Goal: Find specific page/section: Find specific page/section

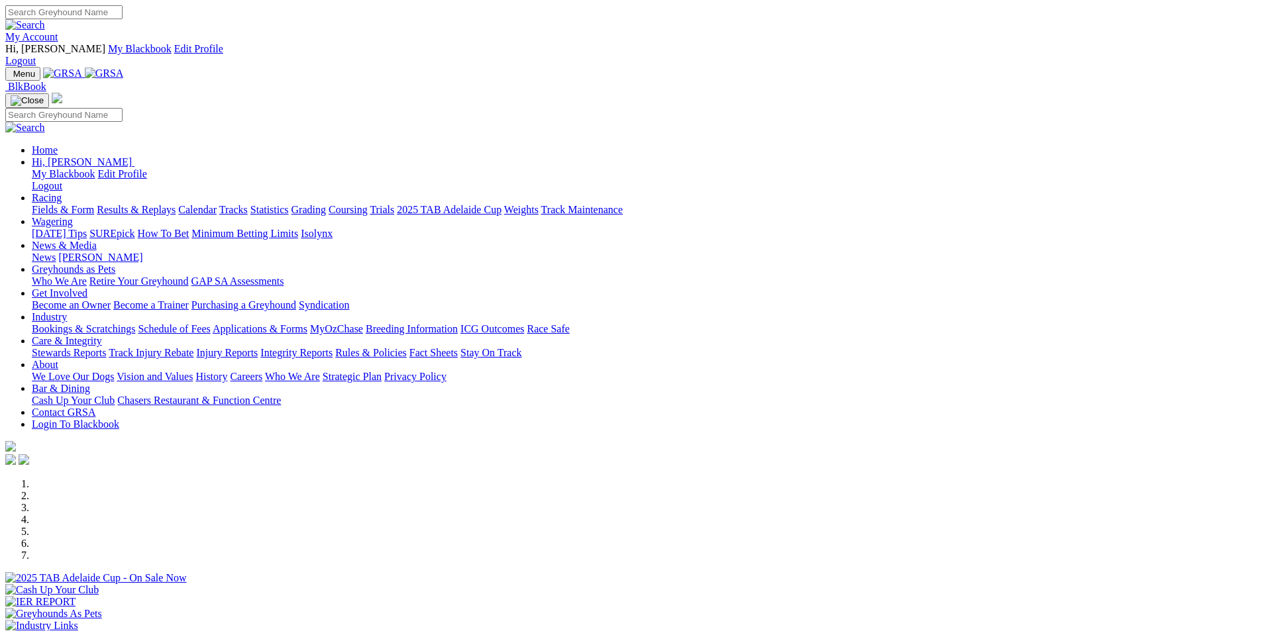
scroll to position [265, 0]
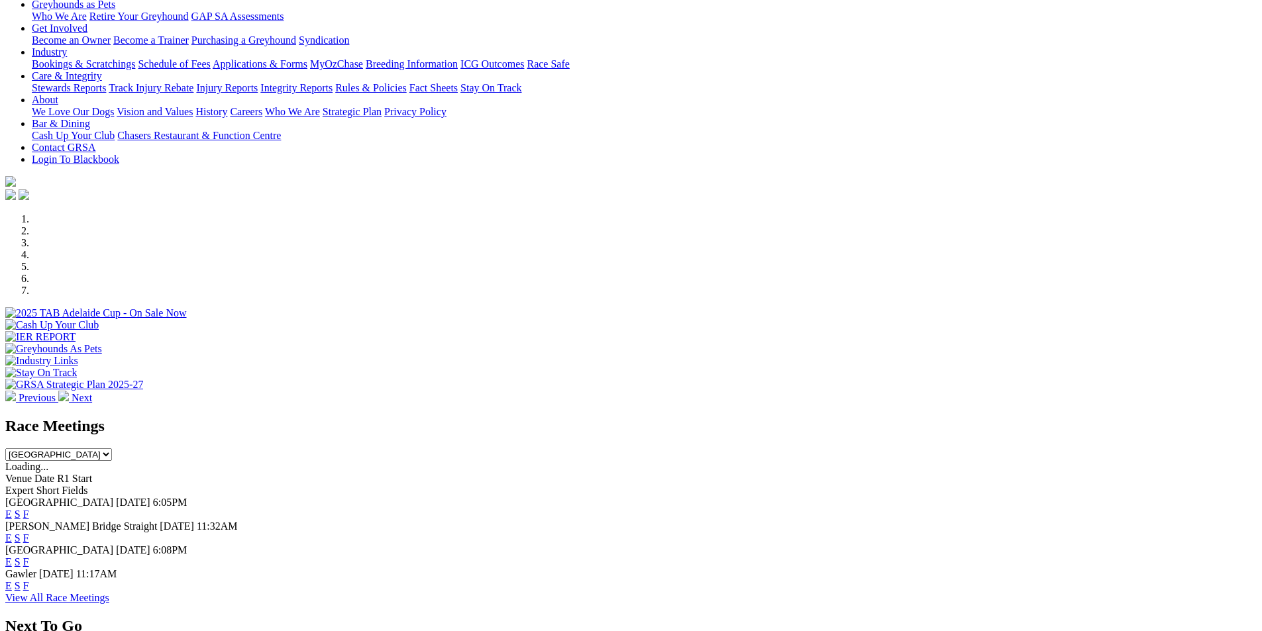
drag, startPoint x: 0, startPoint y: 0, endPoint x: 810, endPoint y: 386, distance: 897.0
click at [29, 533] on link "F" at bounding box center [26, 538] width 6 height 11
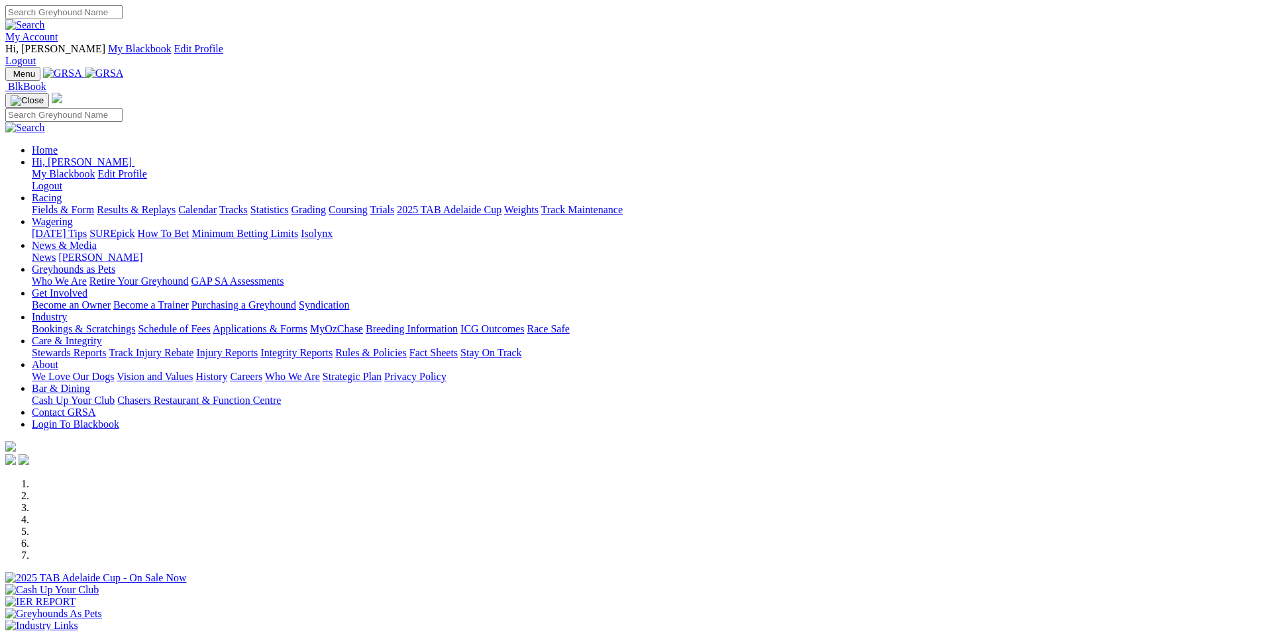
scroll to position [265, 0]
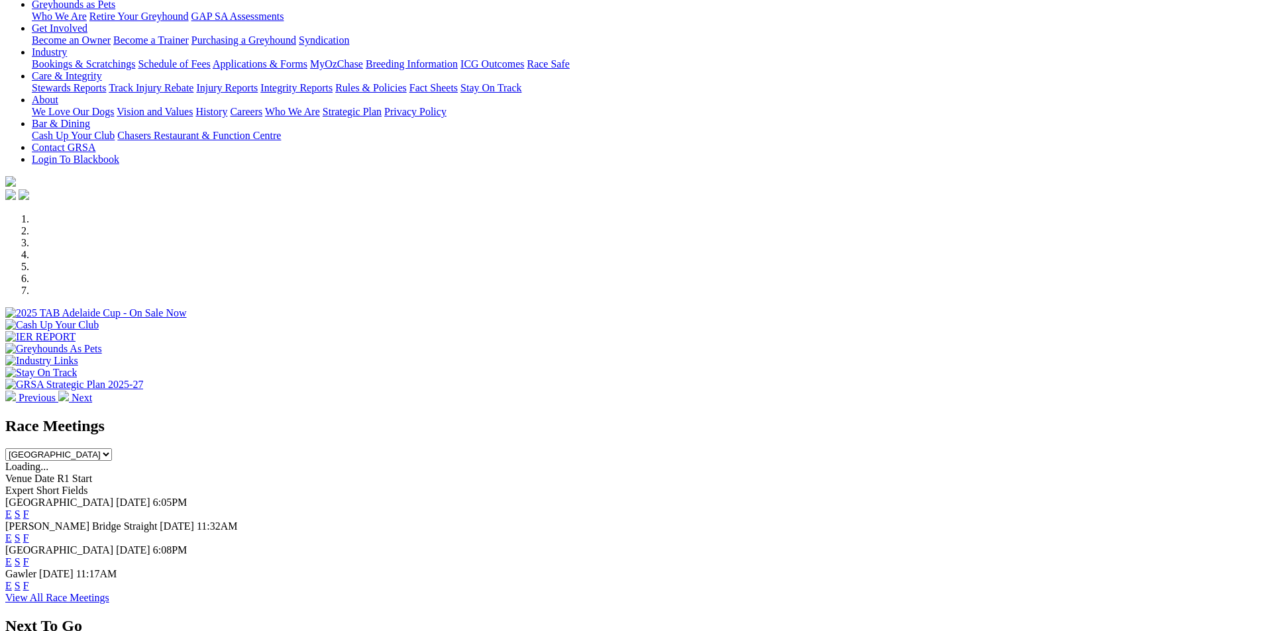
click at [29, 533] on link "F" at bounding box center [26, 538] width 6 height 11
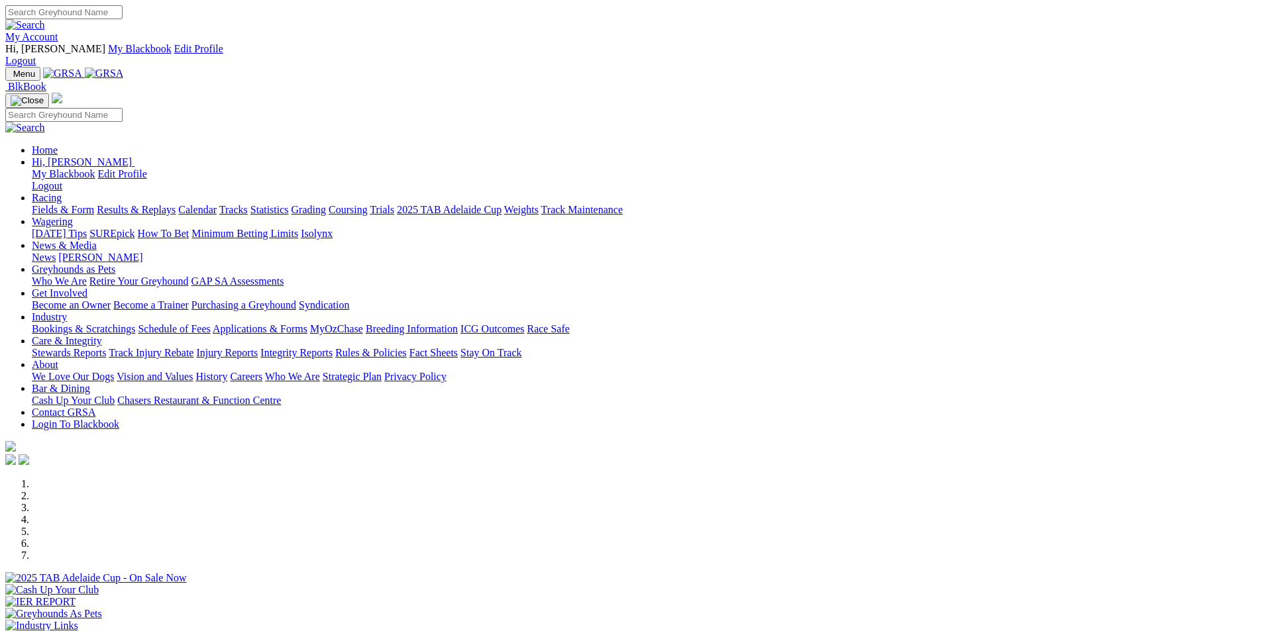
scroll to position [265, 0]
